Goal: Task Accomplishment & Management: Manage account settings

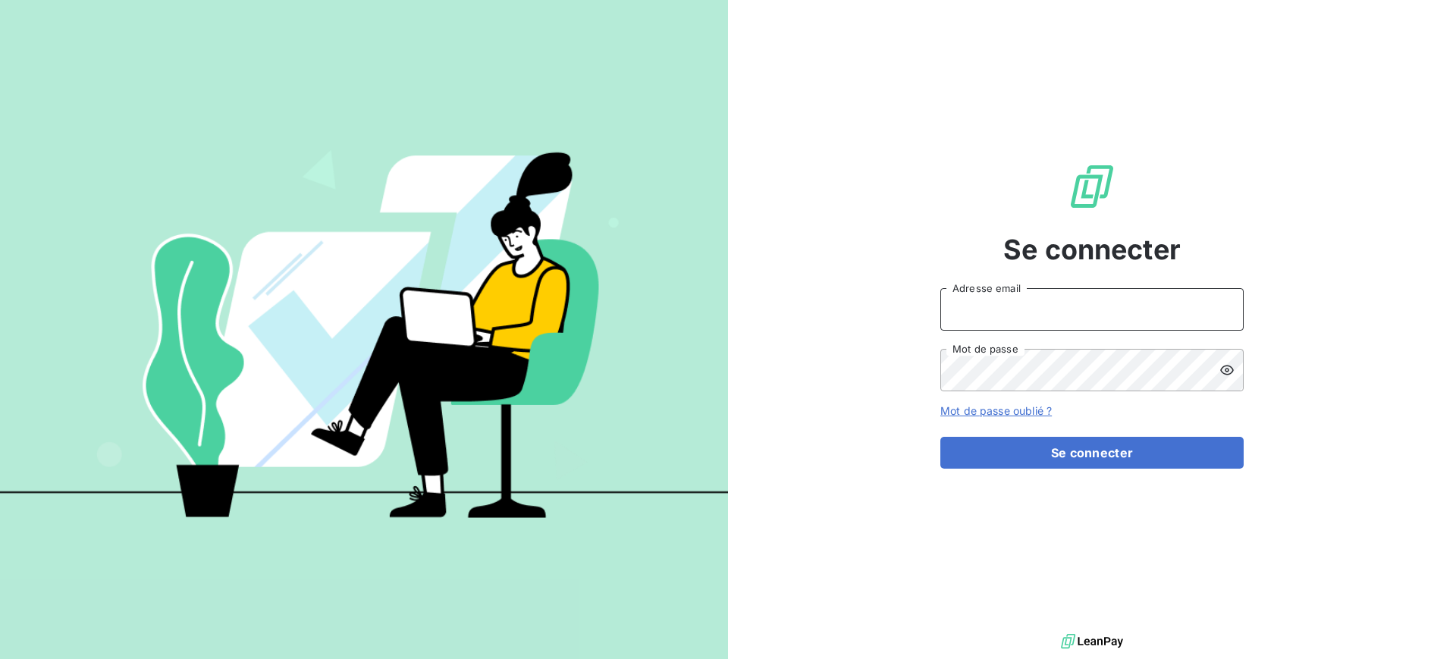
click at [1024, 312] on input "Adresse email" at bounding box center [1091, 309] width 303 height 42
type input "[PERSON_NAME][EMAIL_ADDRESS][DOMAIN_NAME]"
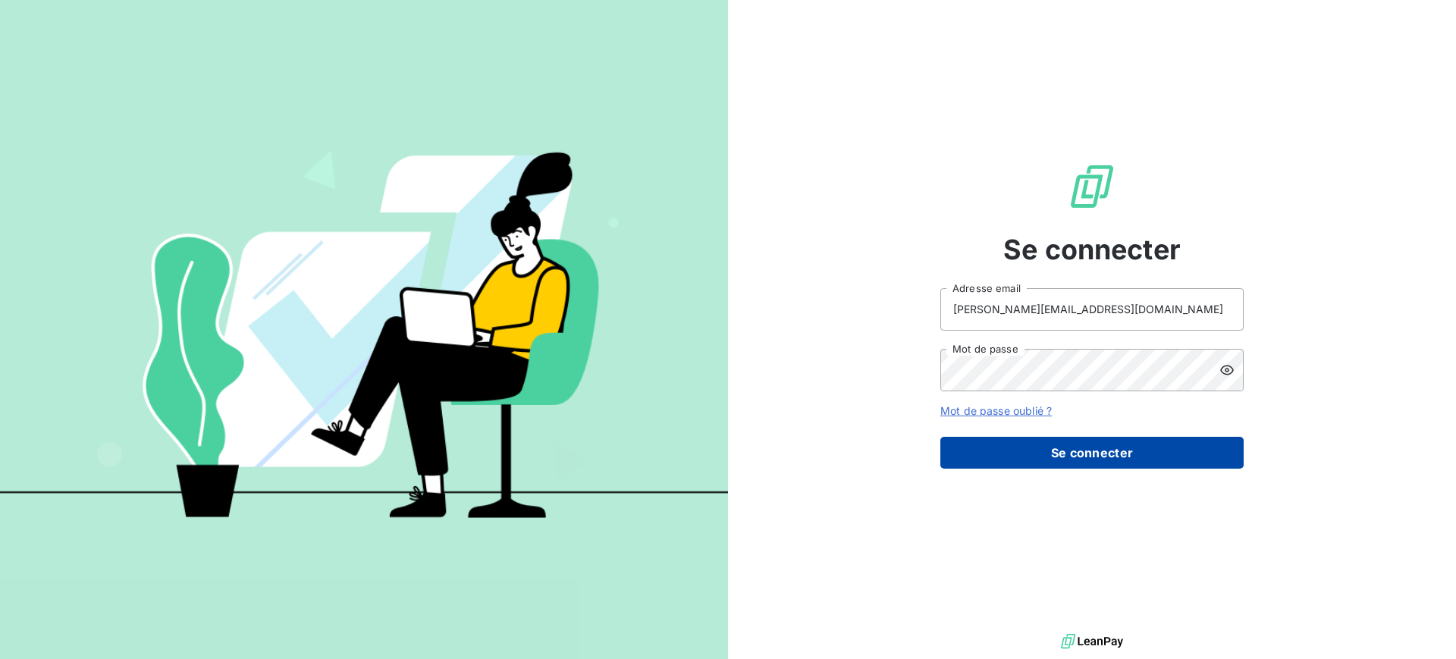
click at [1117, 452] on button "Se connecter" at bounding box center [1091, 453] width 303 height 32
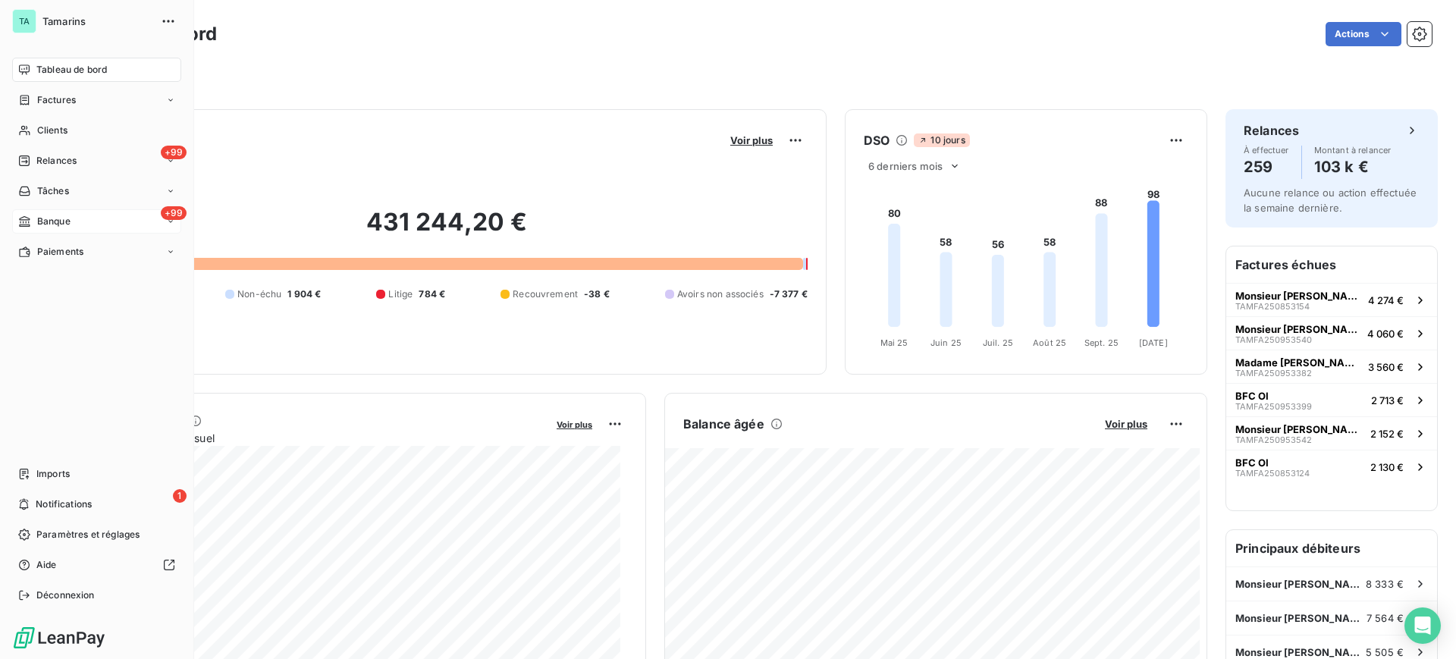
click at [54, 220] on span "Banque" at bounding box center [53, 222] width 33 height 14
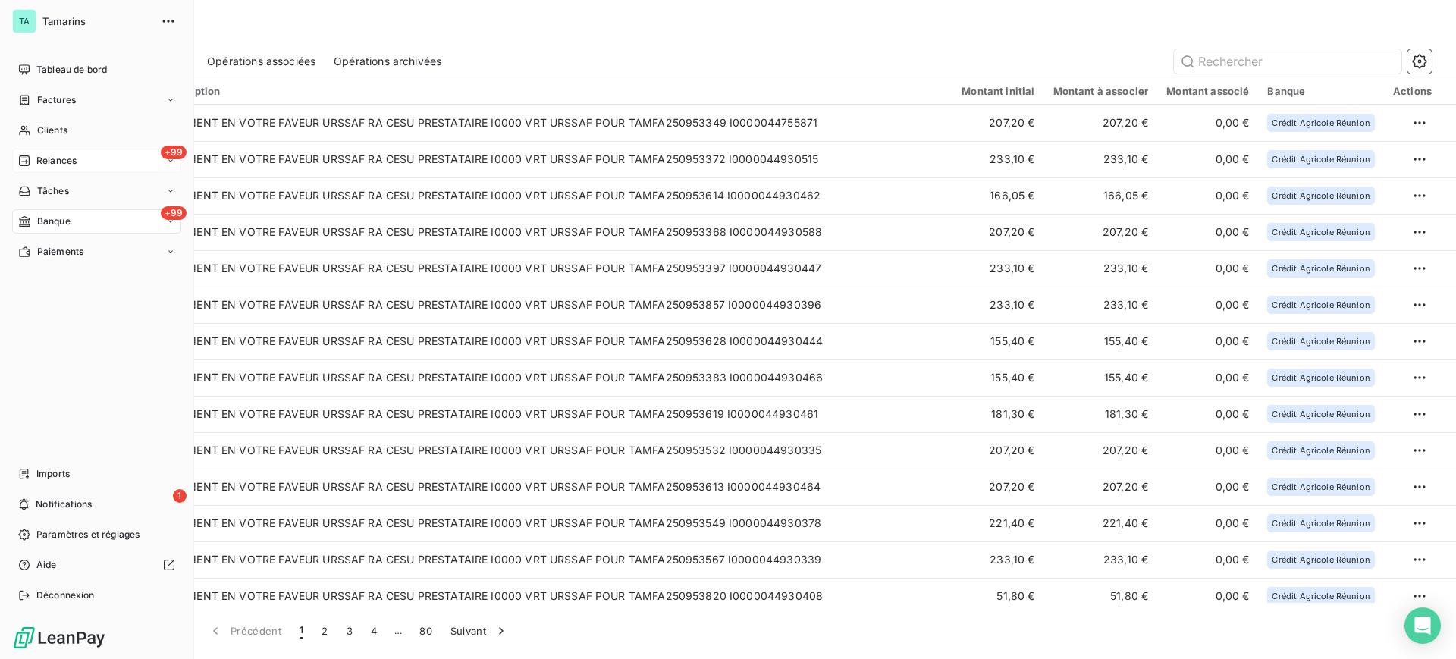
click at [55, 161] on span "Relances" at bounding box center [56, 161] width 40 height 14
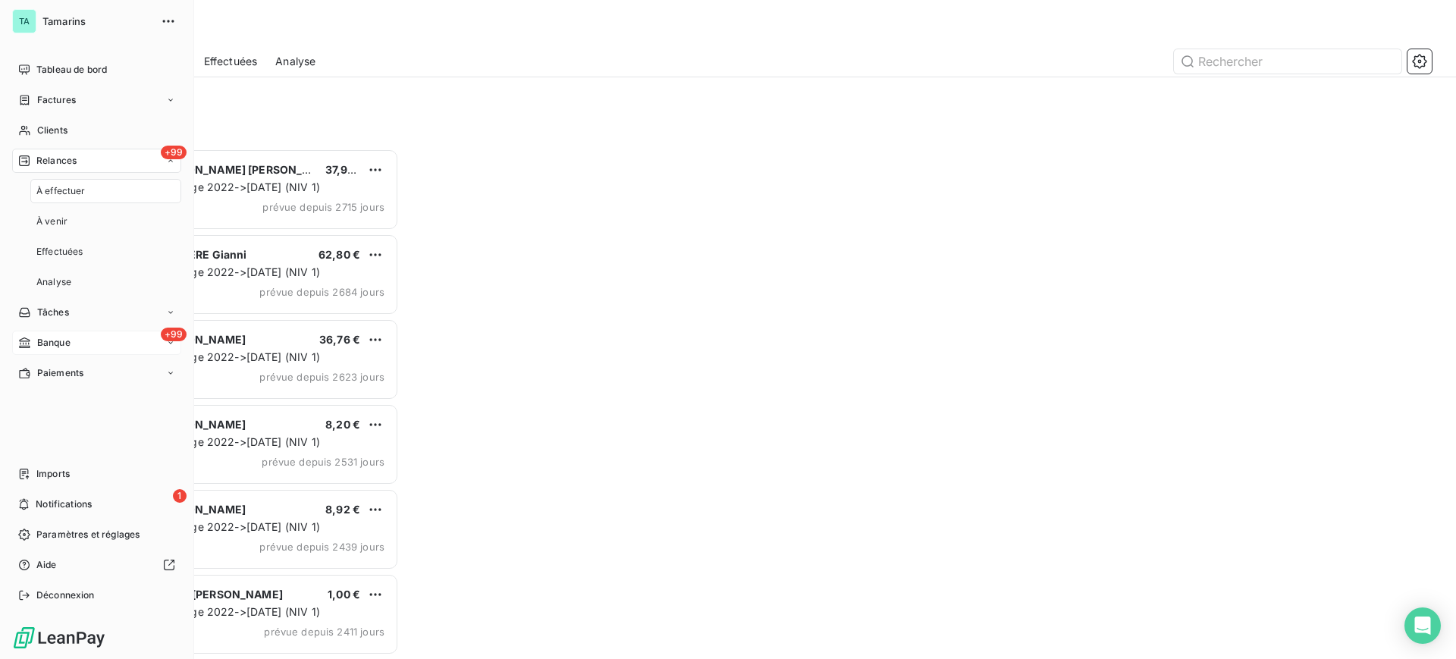
click at [65, 192] on span "À effectuer" at bounding box center [60, 191] width 49 height 14
